Goal: Task Accomplishment & Management: Manage account settings

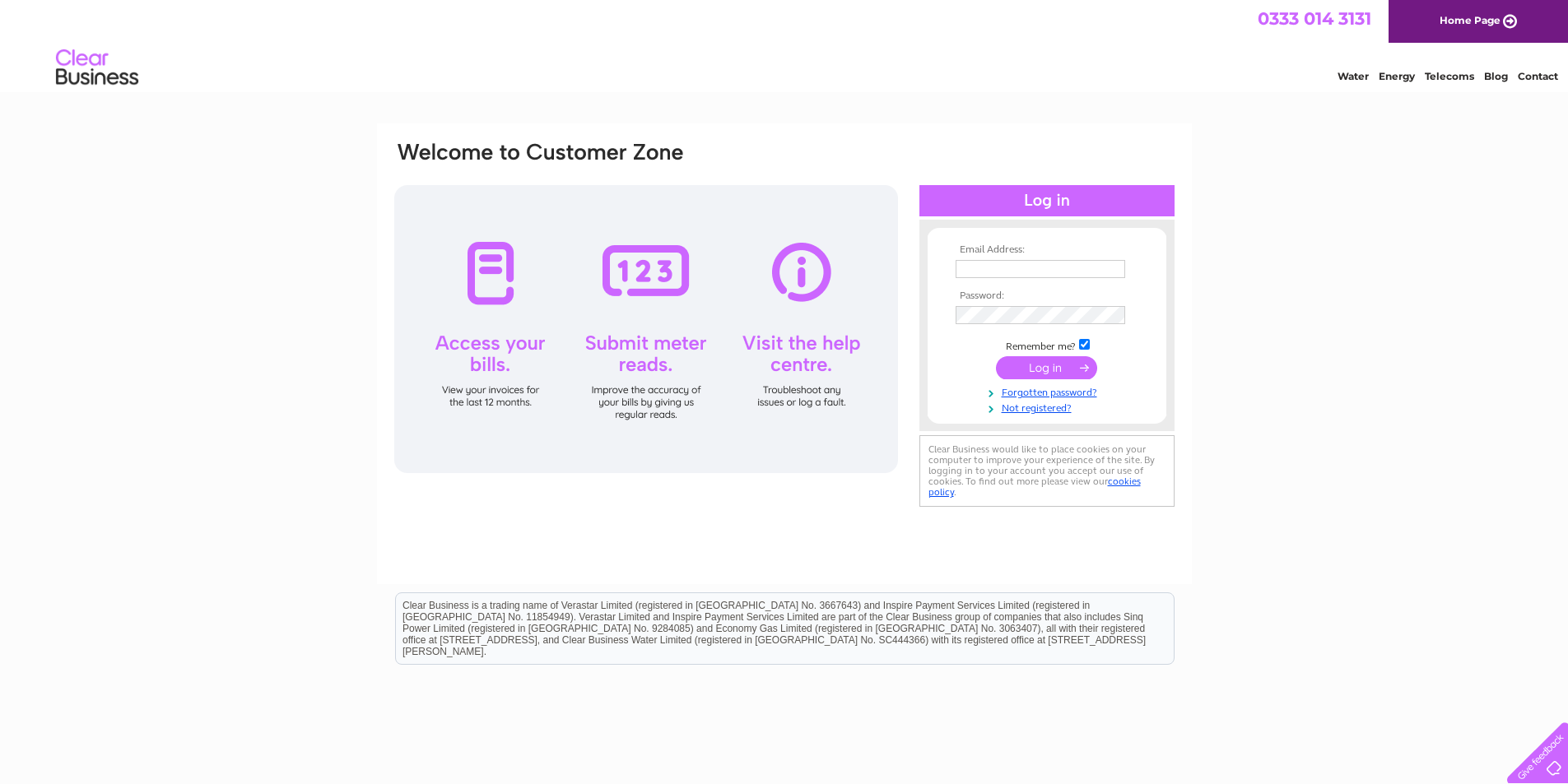
type input "[DOMAIN_NAME][EMAIL_ADDRESS][DOMAIN_NAME]"
click at [1047, 371] on input "submit" at bounding box center [1047, 367] width 102 height 23
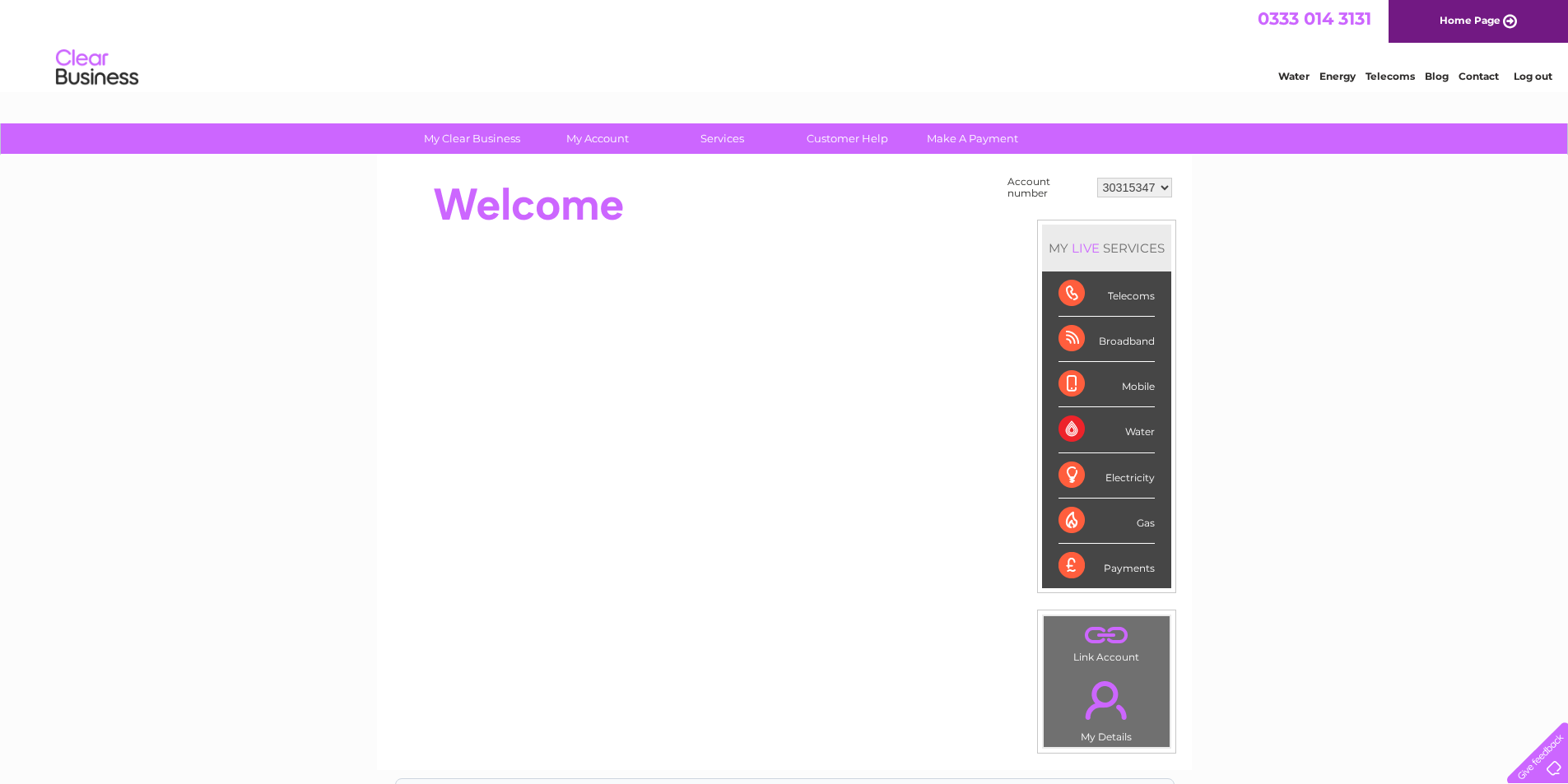
click at [1150, 191] on select "30315347" at bounding box center [1134, 187] width 75 height 19
click at [956, 132] on link "Make A Payment" at bounding box center [972, 139] width 136 height 31
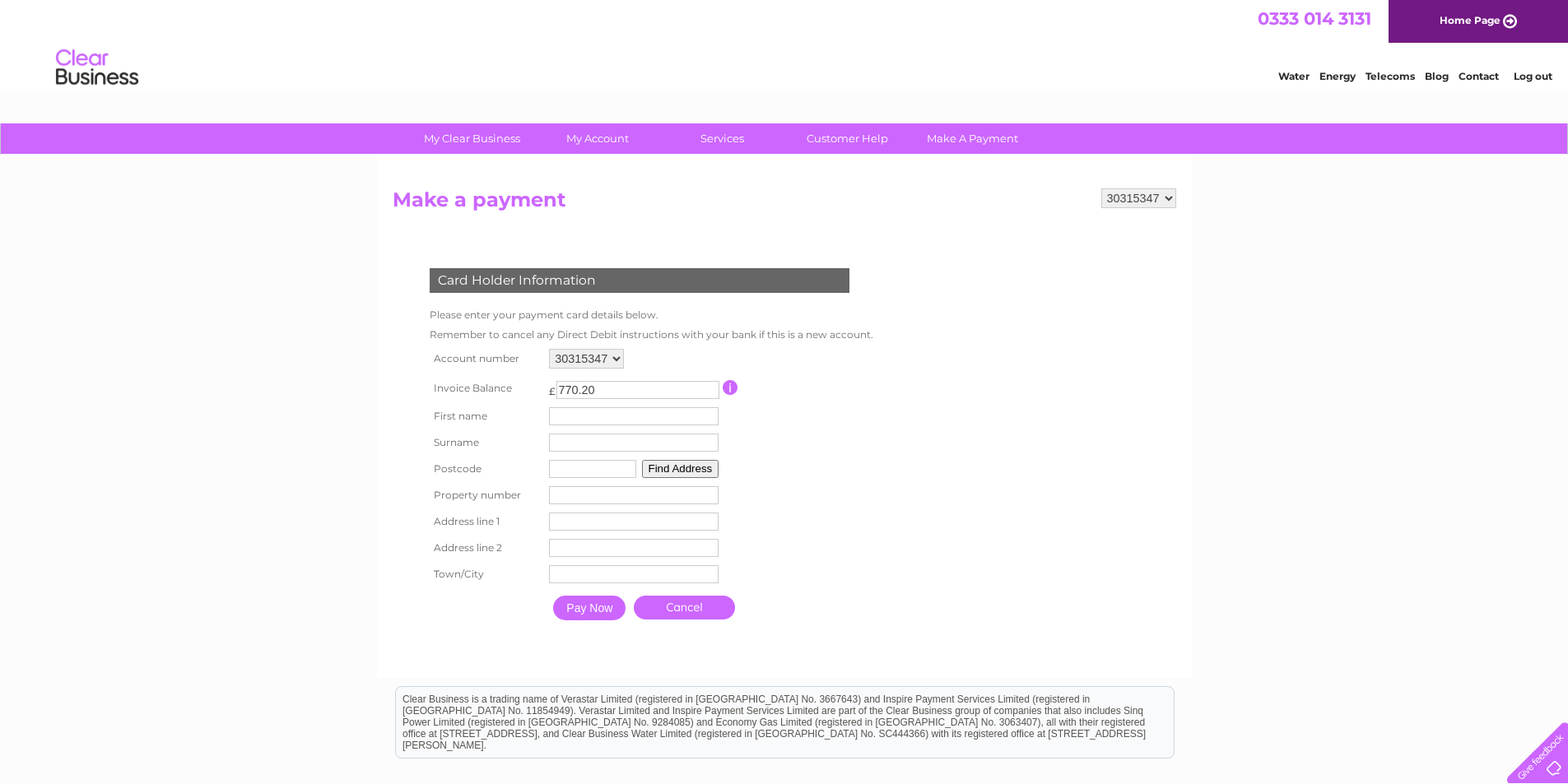
click at [1232, 334] on div "My Clear Business Login Details My Details My Preferences Link Account My Accou…" at bounding box center [784, 542] width 1568 height 837
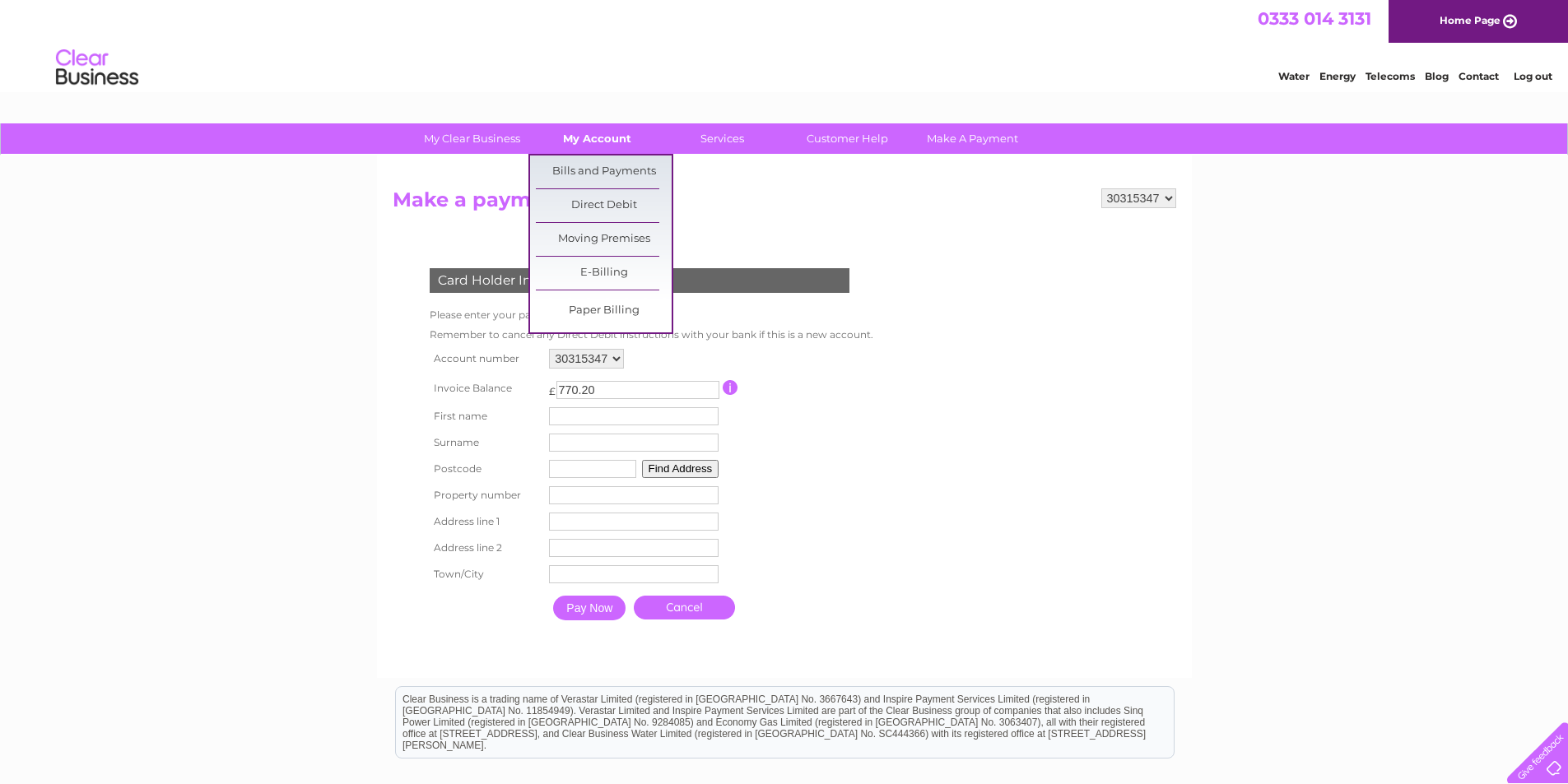
click at [617, 139] on link "My Account" at bounding box center [596, 139] width 136 height 31
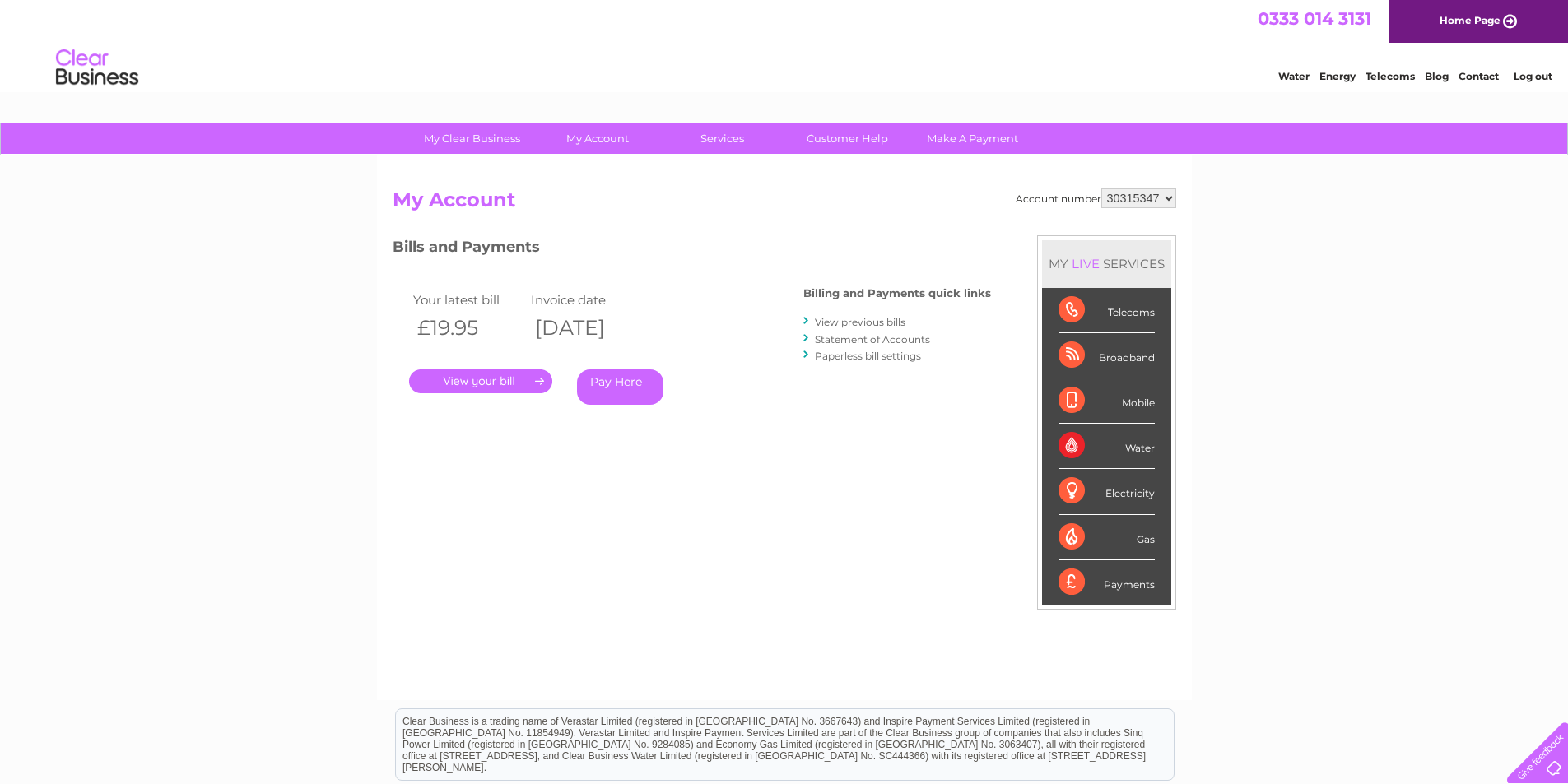
click at [488, 379] on link "." at bounding box center [480, 382] width 143 height 24
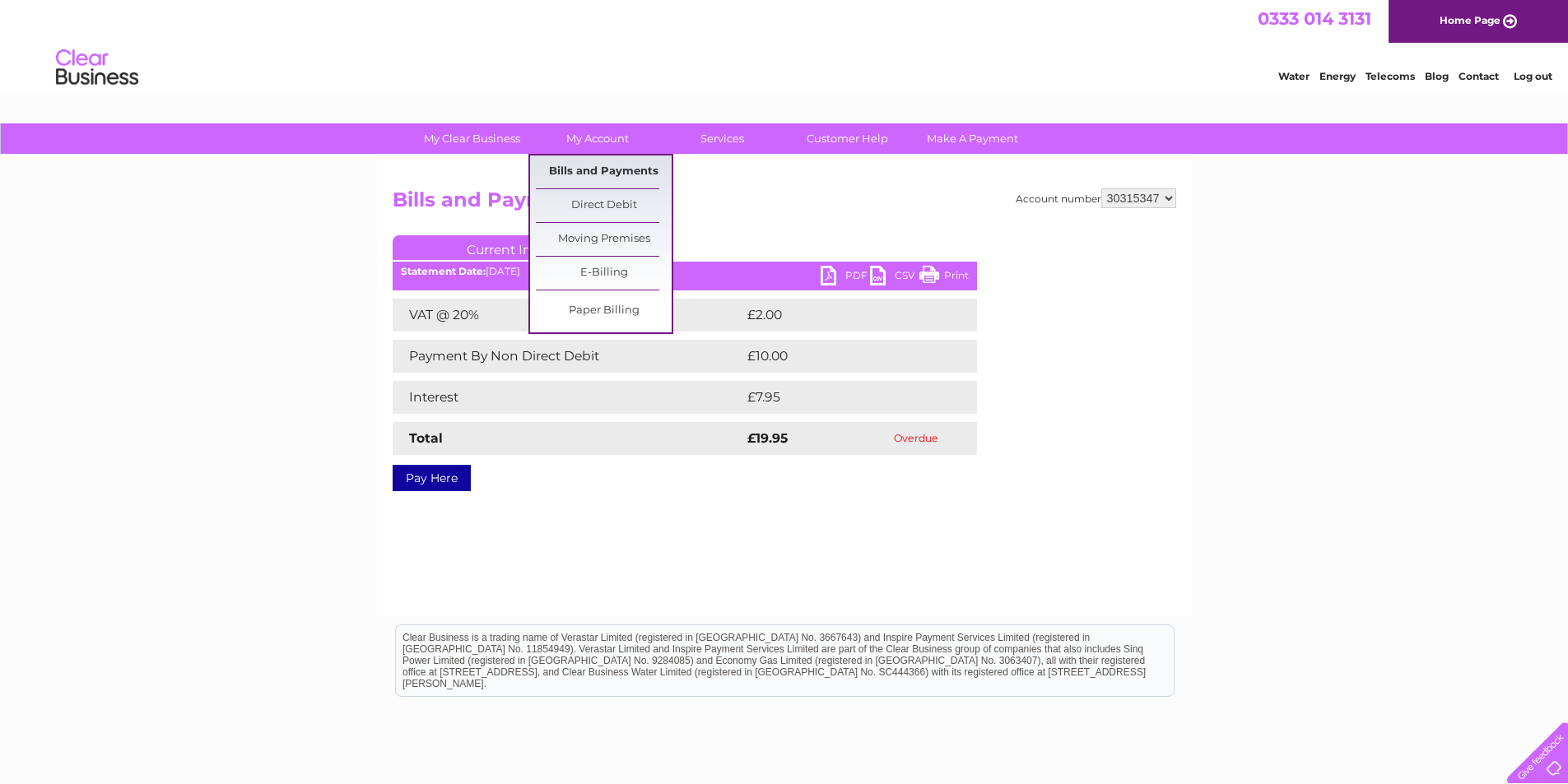
click at [623, 174] on link "Bills and Payments" at bounding box center [604, 172] width 136 height 33
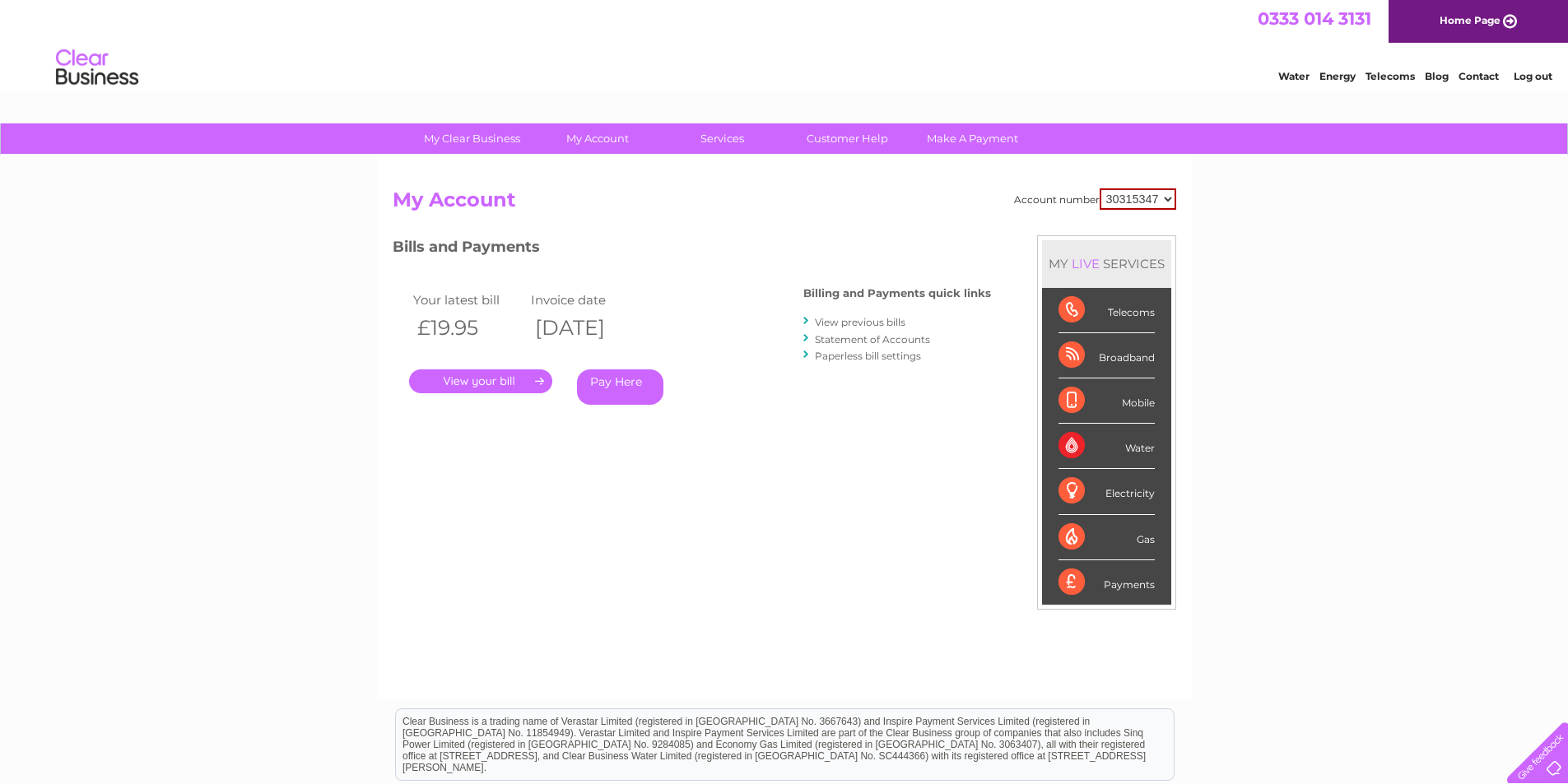
drag, startPoint x: 0, startPoint y: 0, endPoint x: 1167, endPoint y: 195, distance: 1183.2
click at [1167, 195] on select "30315347" at bounding box center [1137, 199] width 77 height 21
click at [1099, 189] on select "30315347" at bounding box center [1137, 199] width 77 height 21
click at [1166, 194] on select "30315347" at bounding box center [1137, 199] width 77 height 21
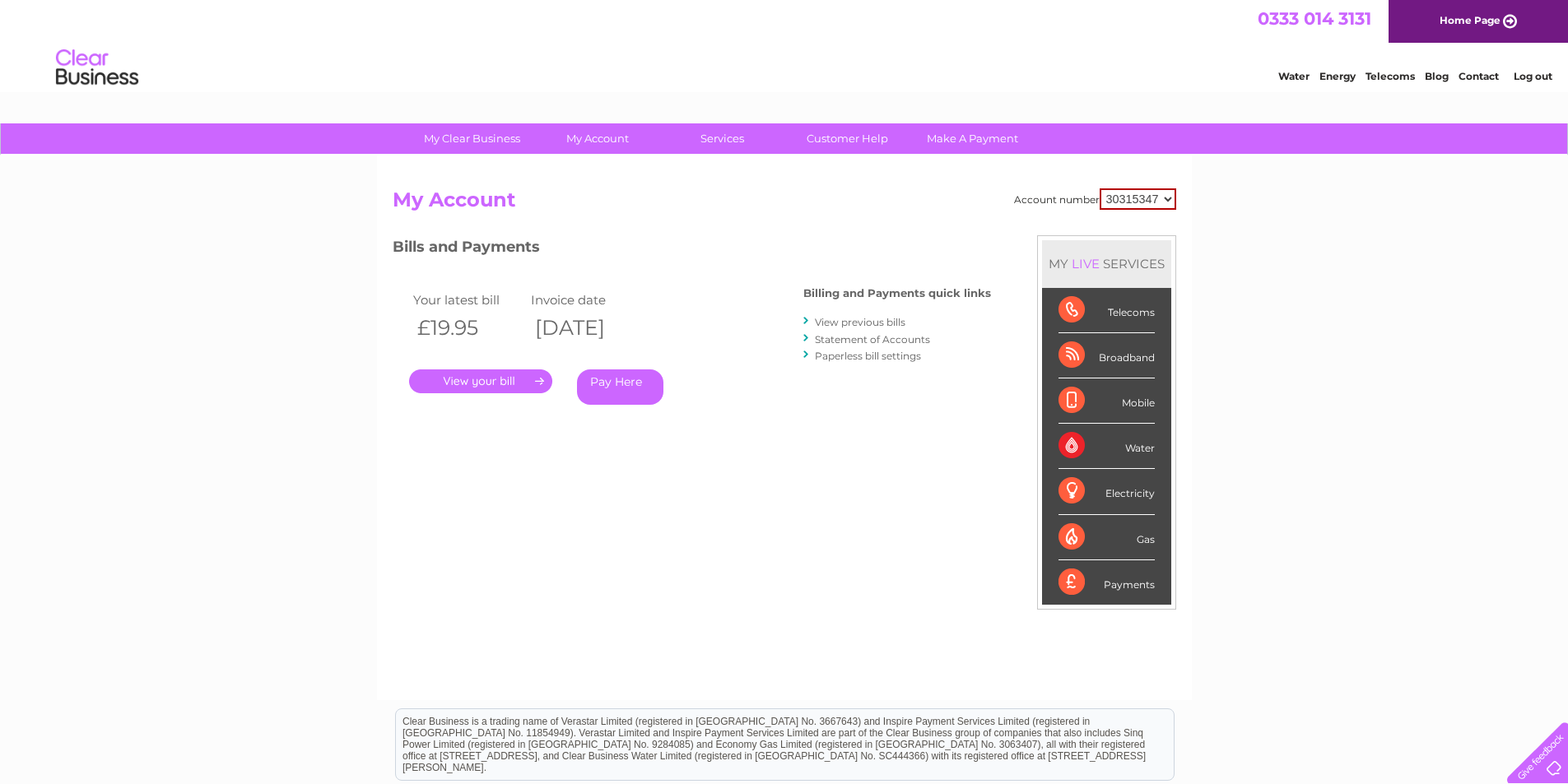
click at [1099, 189] on select "30315347" at bounding box center [1137, 199] width 77 height 21
click at [1070, 495] on div "Electricity" at bounding box center [1107, 491] width 96 height 45
click at [1120, 491] on div "Electricity" at bounding box center [1107, 491] width 96 height 45
drag, startPoint x: 851, startPoint y: 386, endPoint x: 860, endPoint y: 334, distance: 52.8
click at [851, 382] on div "Bills and Payments Billing and Payments quick links View previous bills Stateme…" at bounding box center [692, 332] width 598 height 193
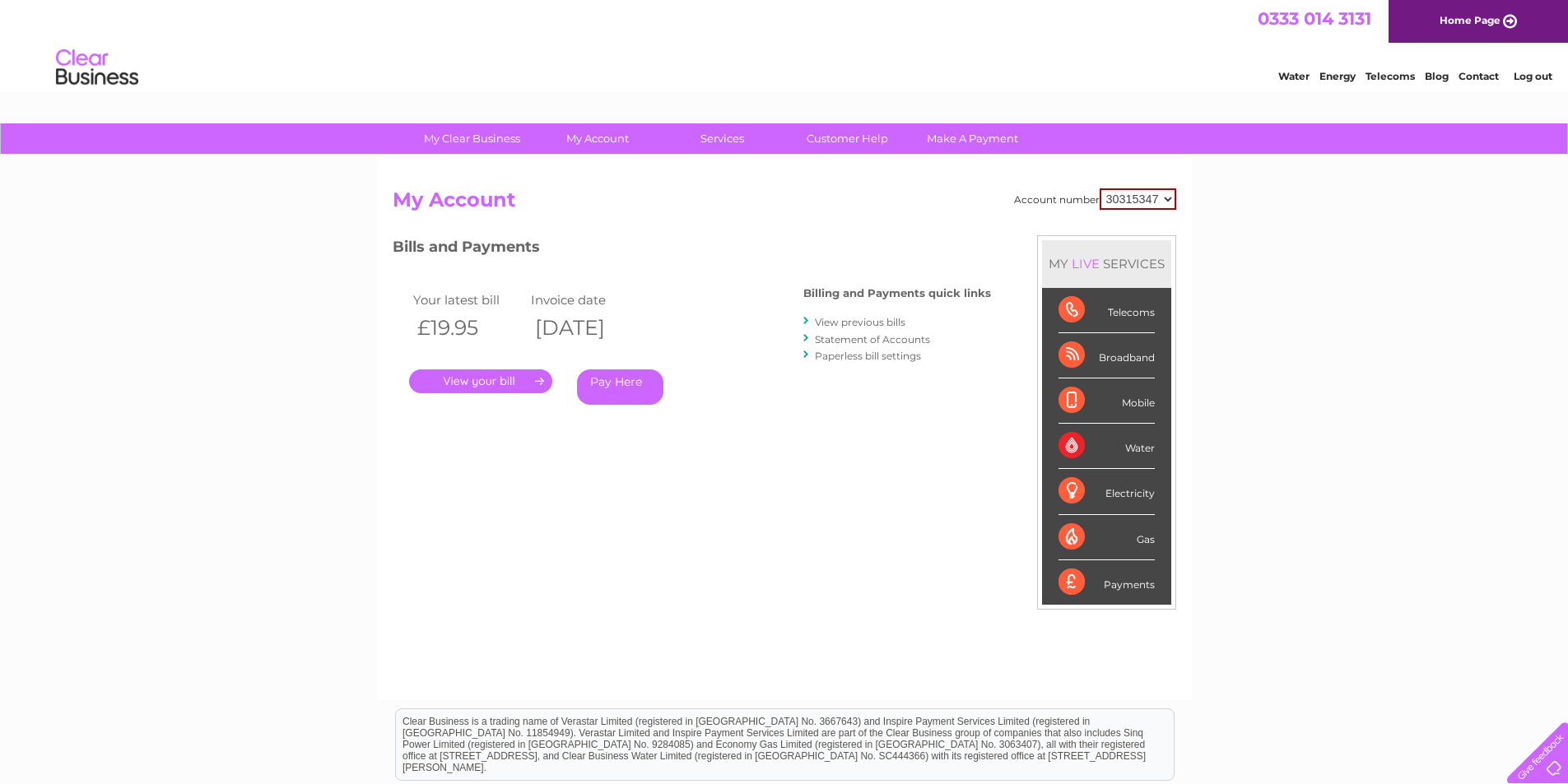
click at [870, 319] on link "View previous bills" at bounding box center [860, 322] width 91 height 12
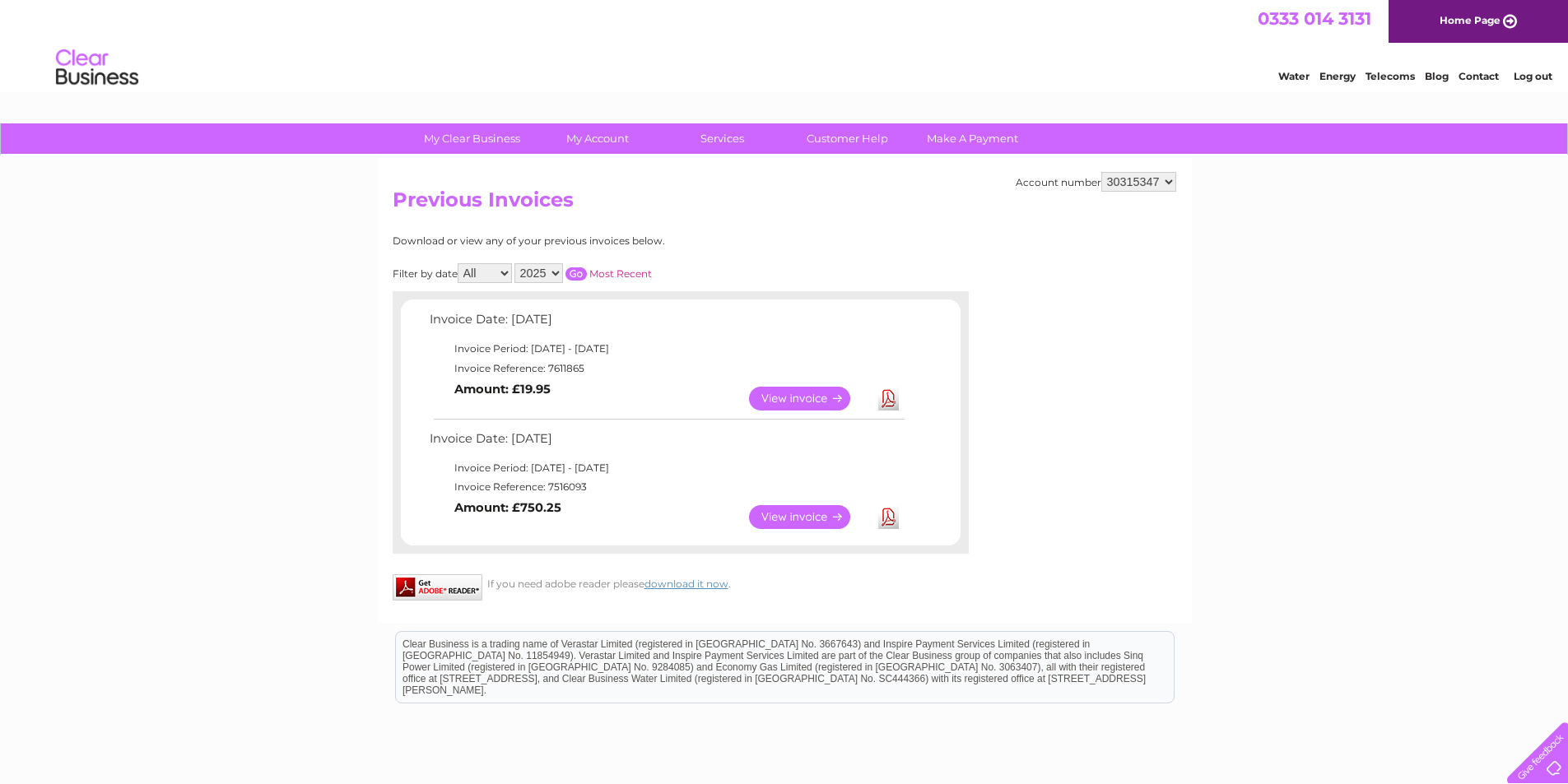
click at [802, 521] on link "View" at bounding box center [809, 518] width 121 height 24
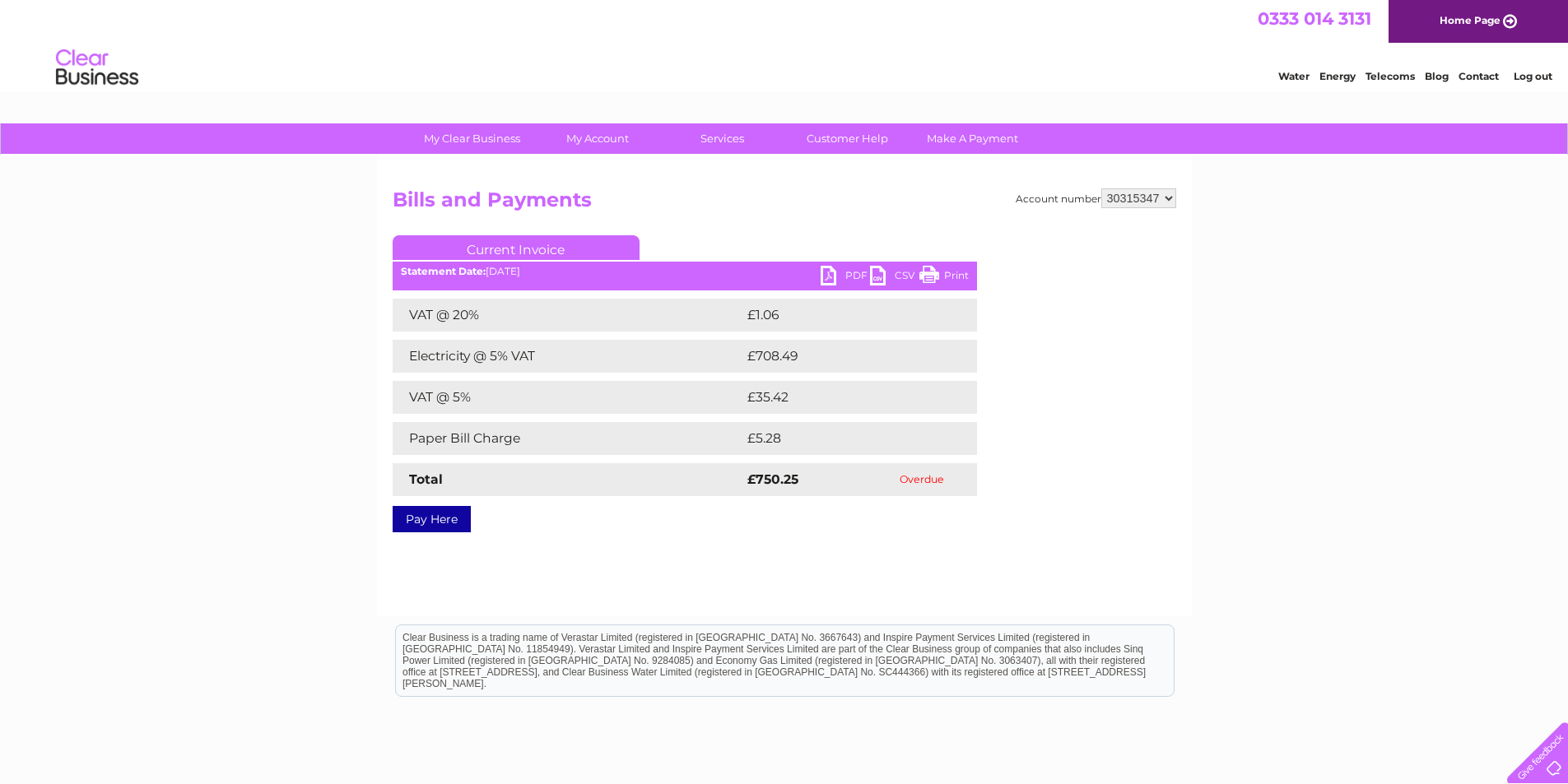
click at [849, 274] on link "PDF" at bounding box center [845, 278] width 49 height 24
drag, startPoint x: 1293, startPoint y: 341, endPoint x: 1075, endPoint y: 132, distance: 302.0
click at [1293, 338] on div "My Clear Business Login Details My Details My Preferences Link Account My Accou…" at bounding box center [784, 511] width 1568 height 775
